Goal: Task Accomplishment & Management: Use online tool/utility

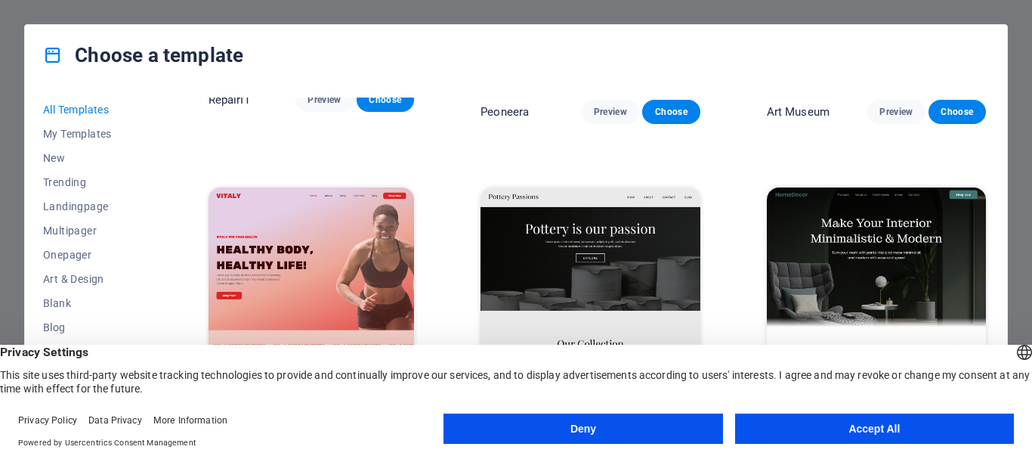
scroll to position [529, 0]
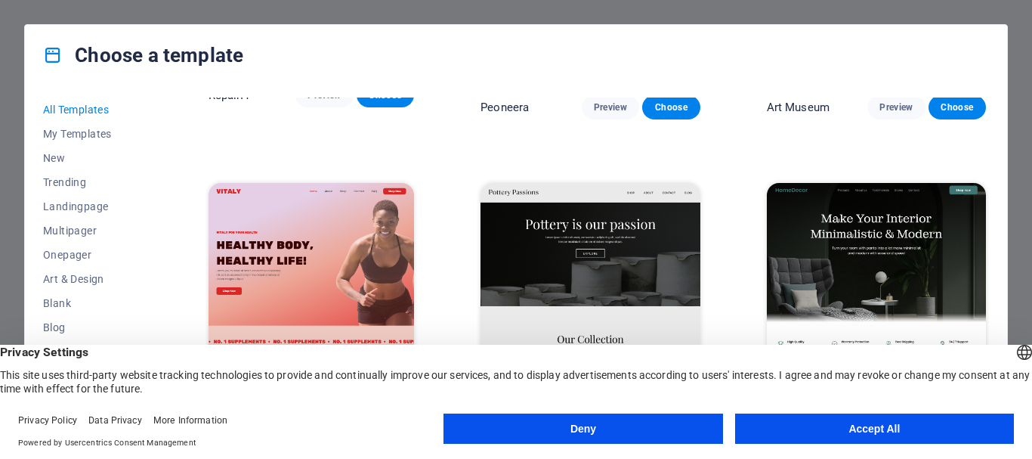
click at [756, 432] on button "Accept All" at bounding box center [874, 428] width 279 height 30
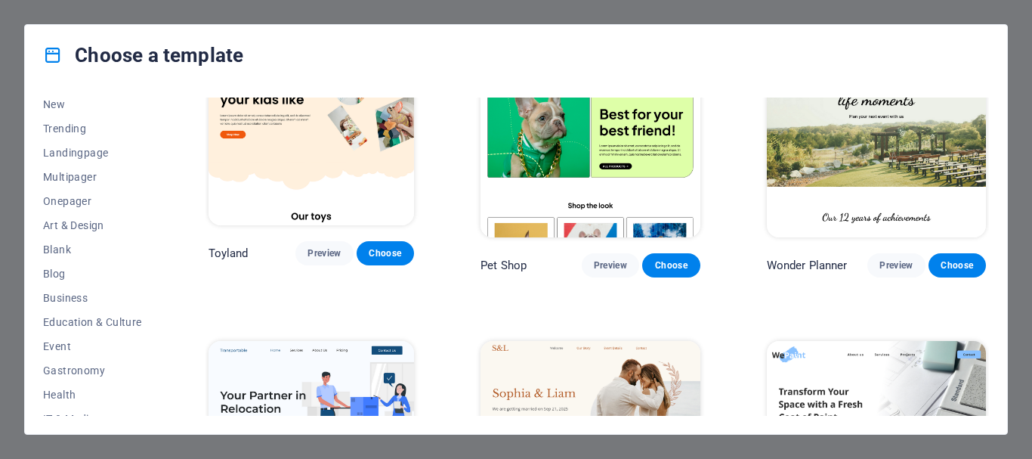
scroll to position [76, 0]
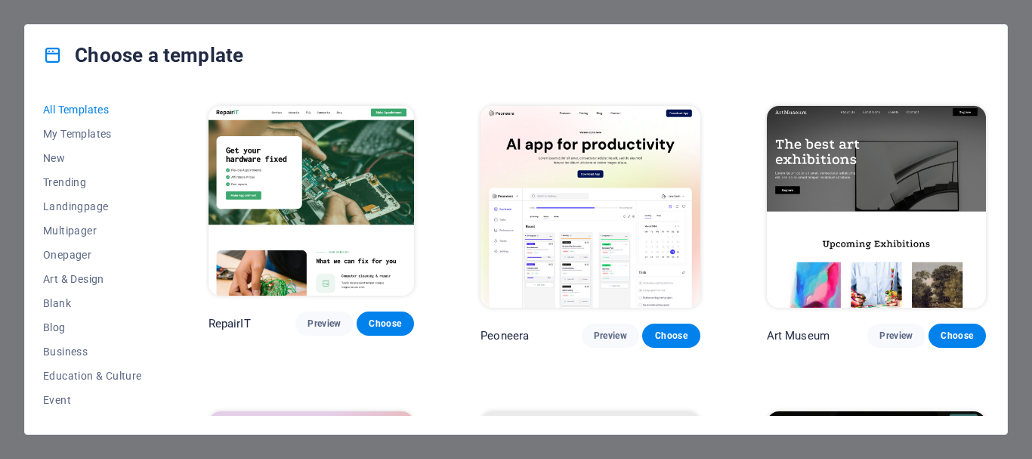
scroll to position [302, 0]
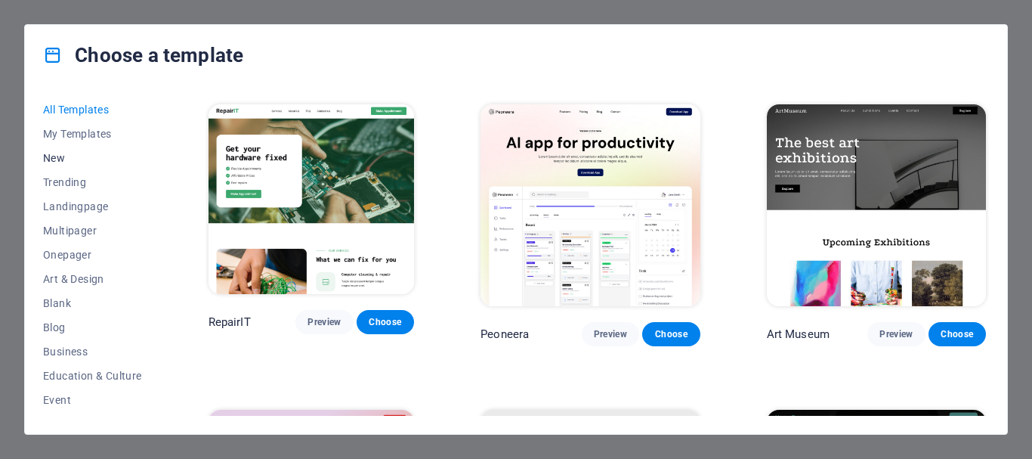
click at [55, 160] on span "New" at bounding box center [92, 158] width 99 height 12
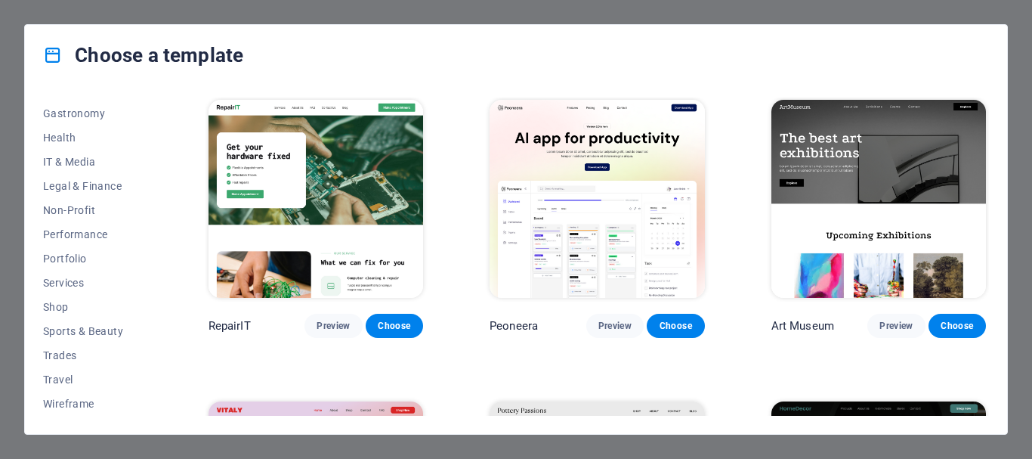
click at [4, 64] on div "Choose a template All Templates My Templates New Trending Landingpage Multipage…" at bounding box center [516, 229] width 1032 height 459
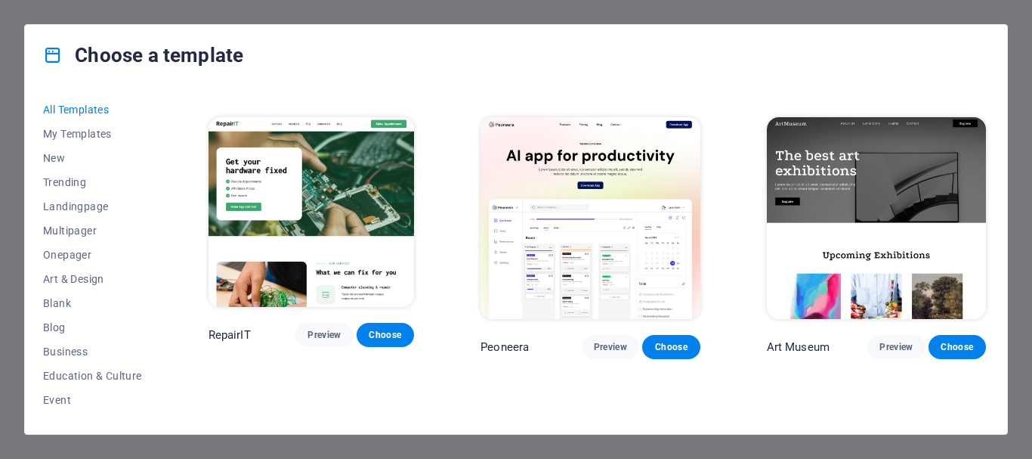
scroll to position [302, 0]
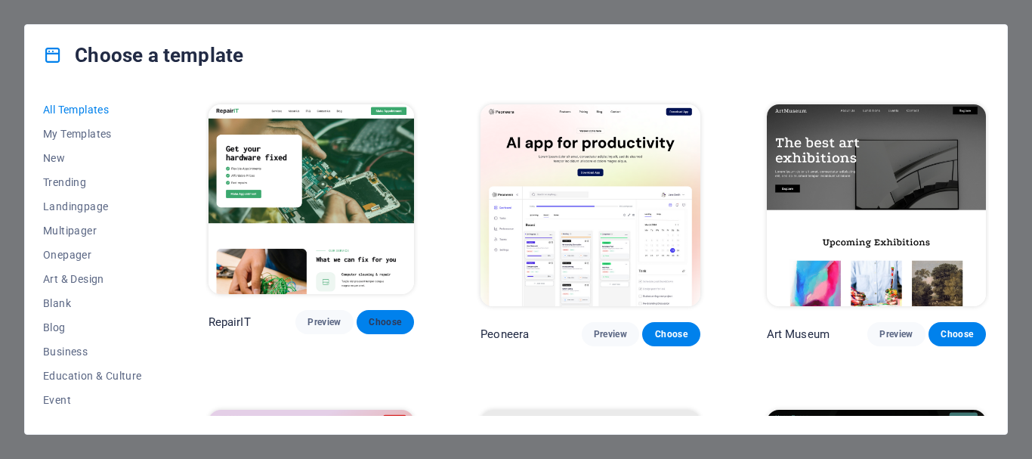
click at [397, 320] on span "Choose" at bounding box center [385, 322] width 33 height 12
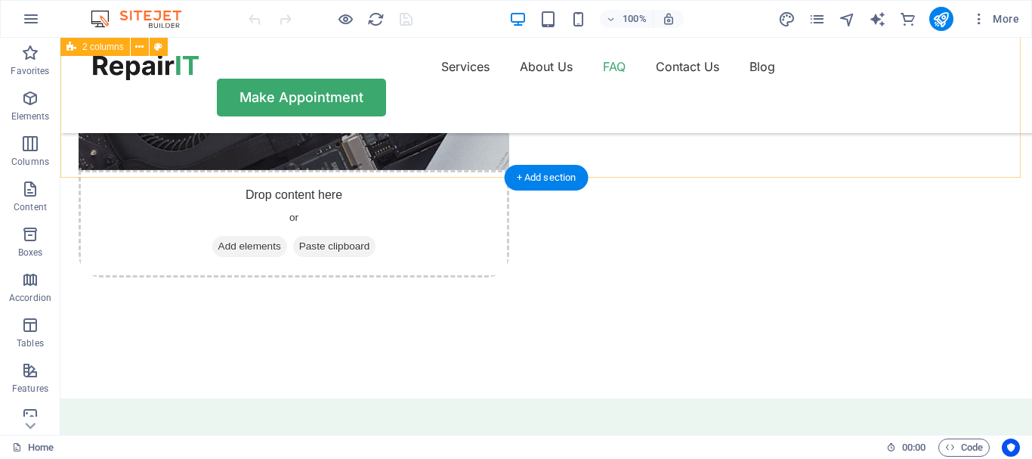
scroll to position [3249, 0]
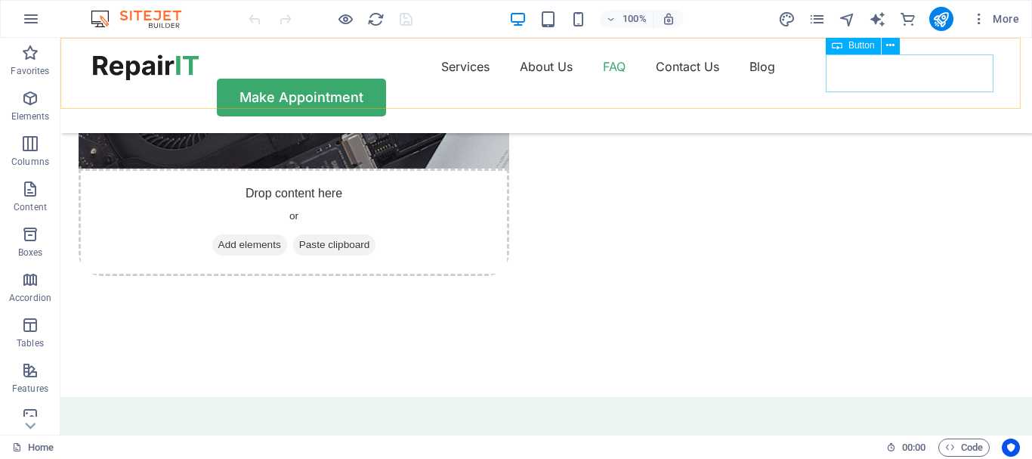
click at [858, 85] on div "Make Appointment" at bounding box center [546, 98] width 907 height 38
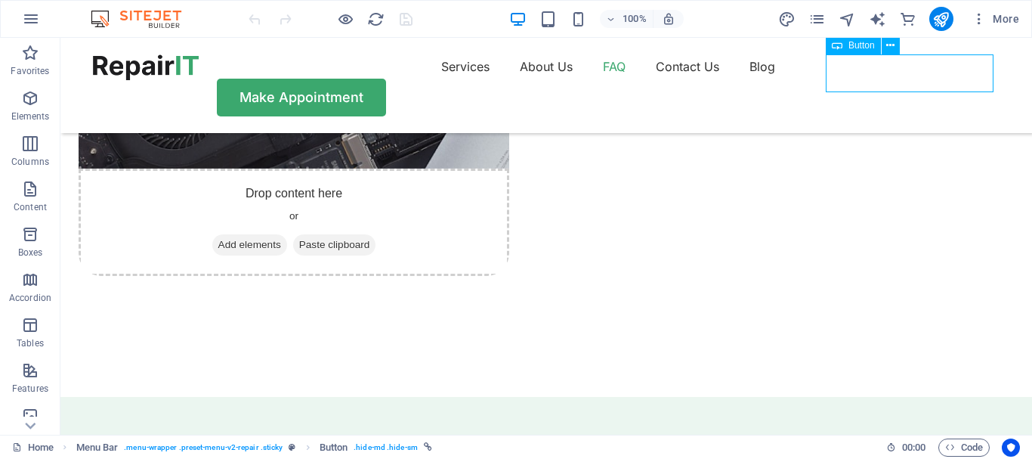
click at [861, 79] on div "Make Appointment" at bounding box center [546, 98] width 907 height 38
click at [937, 79] on div "Make Appointment" at bounding box center [546, 98] width 907 height 38
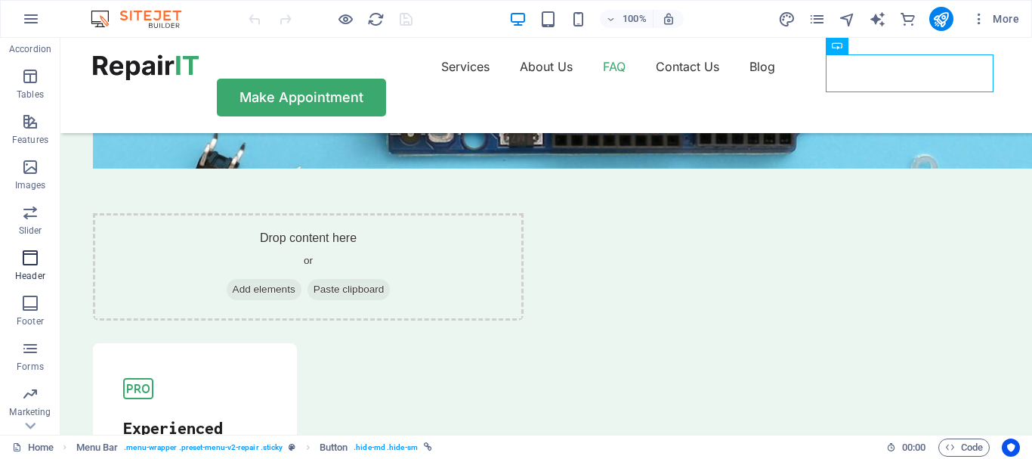
scroll to position [329, 0]
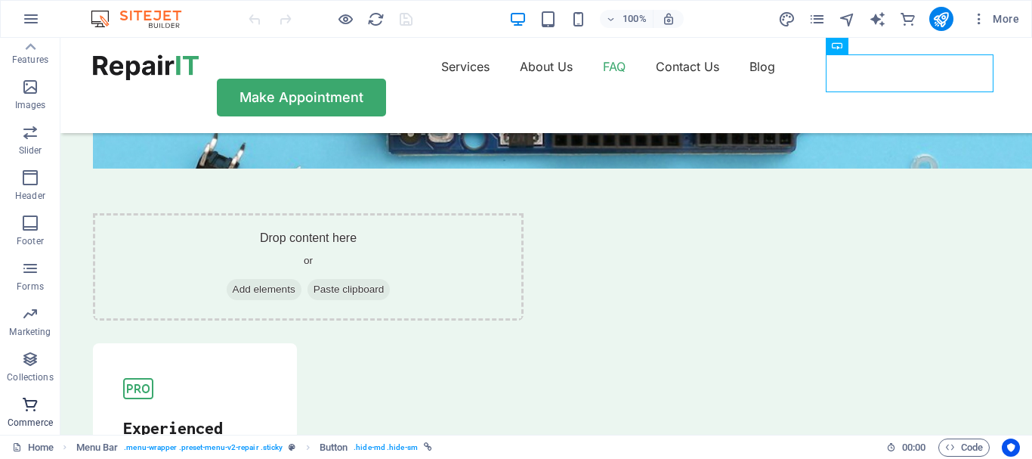
click at [21, 401] on icon "button" at bounding box center [30, 404] width 18 height 18
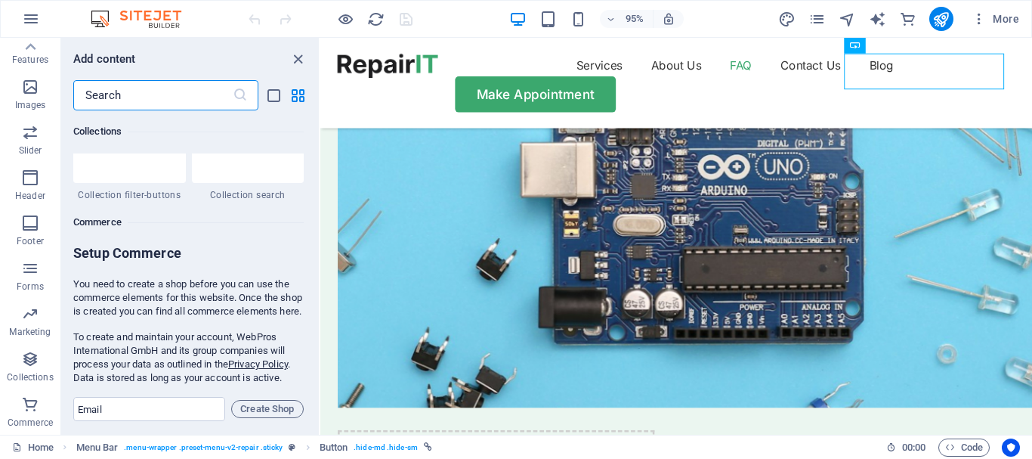
scroll to position [14561, 0]
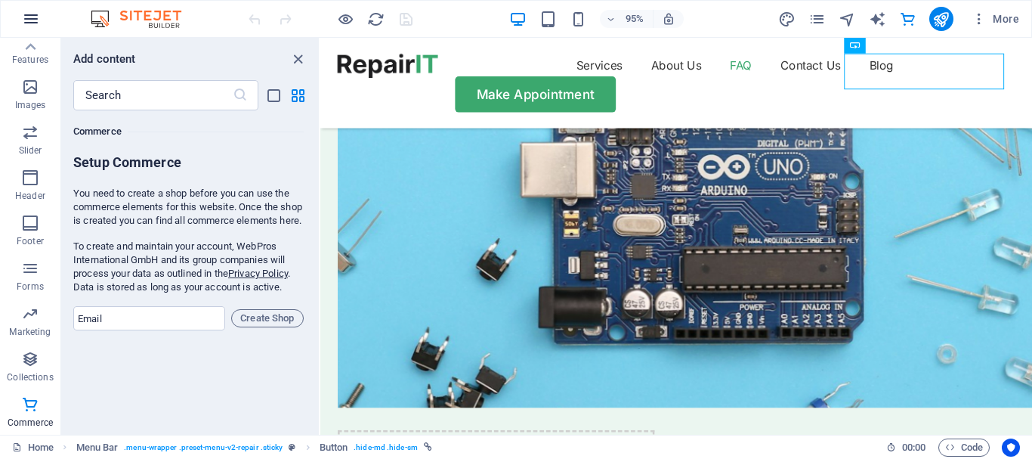
click at [35, 15] on icon "button" at bounding box center [31, 19] width 18 height 18
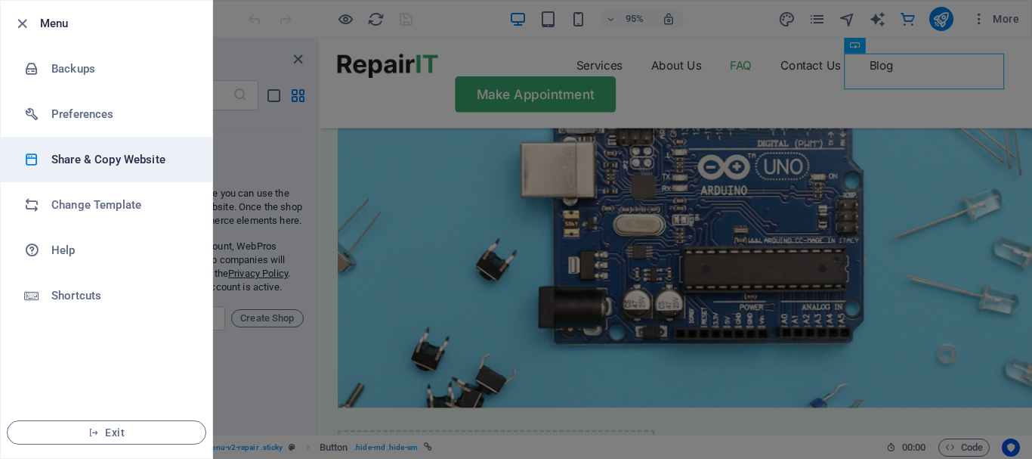
click at [97, 168] on li "Share & Copy Website" at bounding box center [107, 159] width 212 height 45
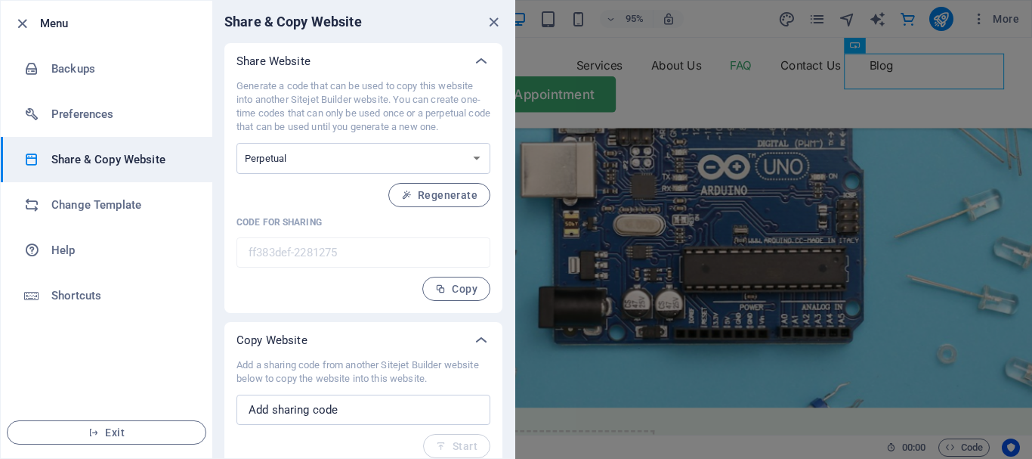
click at [628, 166] on div at bounding box center [516, 229] width 1032 height 459
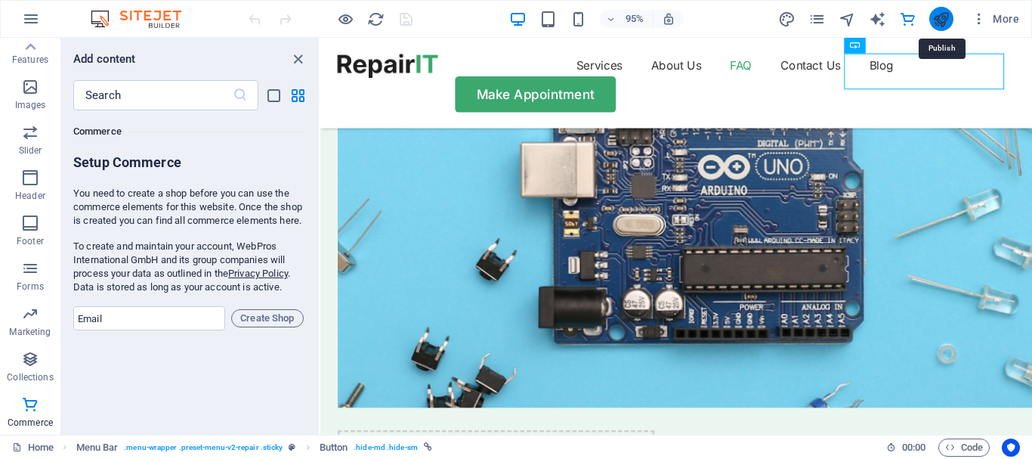
click at [945, 16] on icon "publish" at bounding box center [940, 19] width 17 height 17
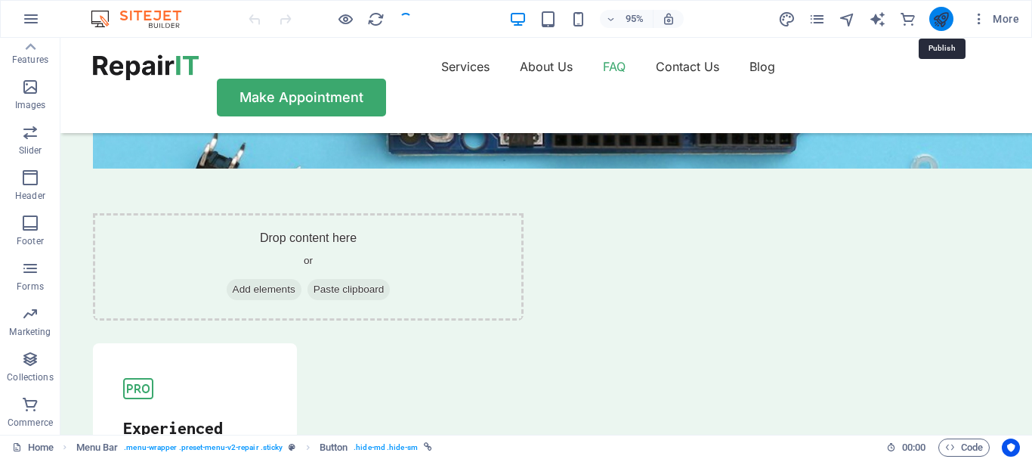
scroll to position [4074, 0]
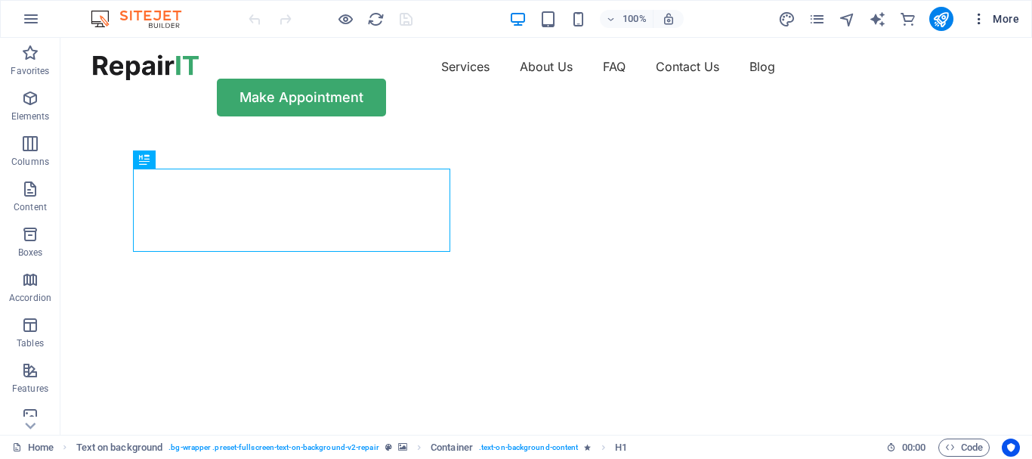
click at [996, 23] on span "More" at bounding box center [996, 18] width 48 height 15
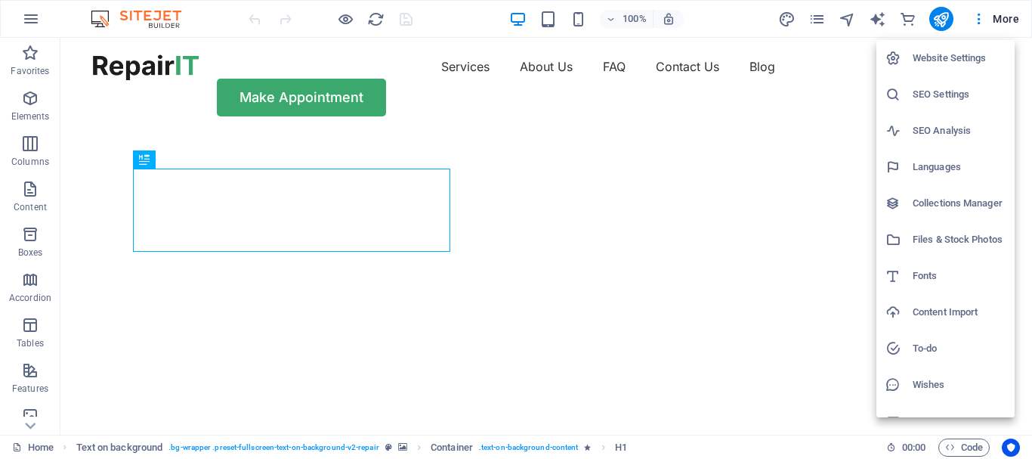
click at [347, 19] on div at bounding box center [516, 229] width 1032 height 459
